Goal: Task Accomplishment & Management: Manage account settings

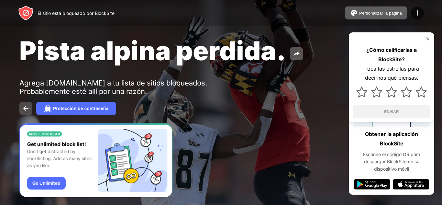
click at [27, 104] on button at bounding box center [25, 108] width 13 height 13
click at [428, 38] on img at bounding box center [427, 38] width 5 height 5
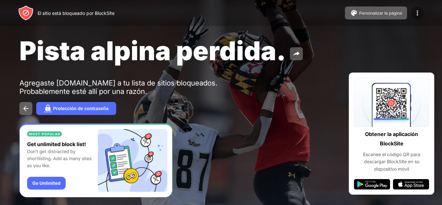
click at [417, 14] on img at bounding box center [418, 13] width 8 height 8
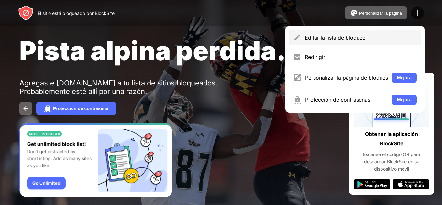
click at [360, 36] on font "Editar la lista de bloqueo" at bounding box center [335, 37] width 61 height 6
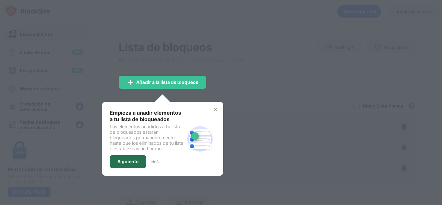
click at [137, 159] on font "Siguiente" at bounding box center [128, 162] width 21 height 6
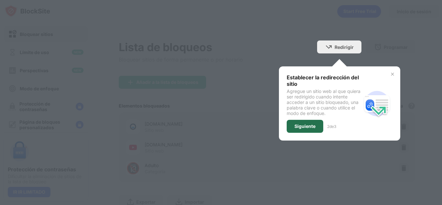
click at [303, 124] on font "Siguiente" at bounding box center [305, 126] width 21 height 6
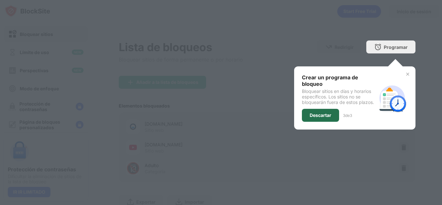
click at [314, 117] on font "Descartar" at bounding box center [321, 115] width 22 height 6
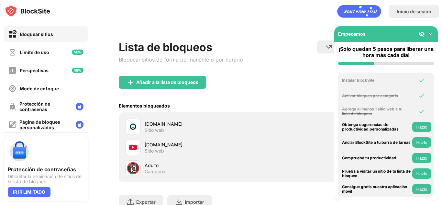
click at [214, 126] on div "poki.com" at bounding box center [206, 123] width 123 height 7
click at [432, 33] on img at bounding box center [431, 34] width 6 height 6
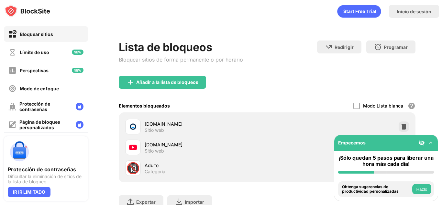
drag, startPoint x: 432, startPoint y: 33, endPoint x: 292, endPoint y: 40, distance: 140.0
click at [292, 40] on div "Lista de bloqueos Bloquear sitios de forma permanente o por horario Redirigir H…" at bounding box center [267, 136] width 350 height 229
click at [401, 126] on img at bounding box center [404, 126] width 6 height 6
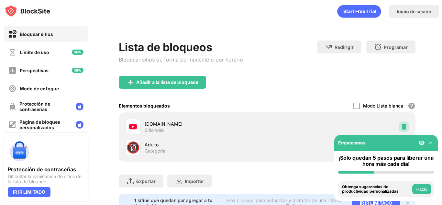
click at [401, 126] on img at bounding box center [404, 126] width 6 height 6
